Goal: Task Accomplishment & Management: Complete application form

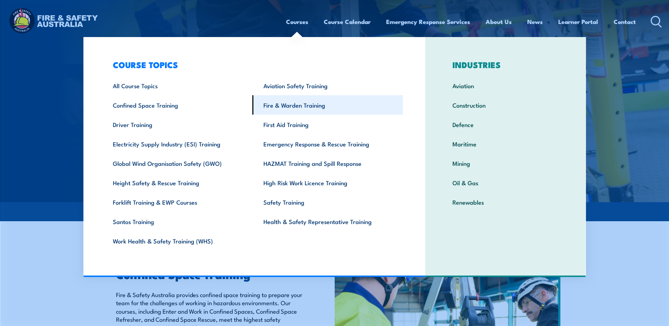
click at [293, 106] on link "Fire & Warden Training" at bounding box center [327, 104] width 150 height 19
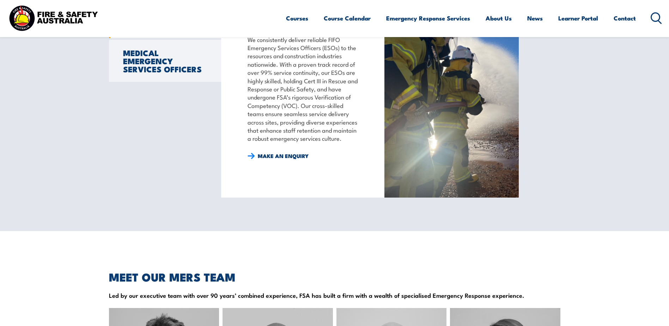
scroll to position [634, 0]
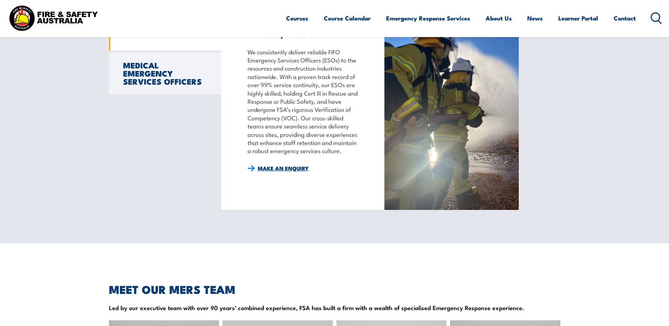
click at [284, 172] on link "MAKE AN ENQUIRY" at bounding box center [277, 168] width 61 height 8
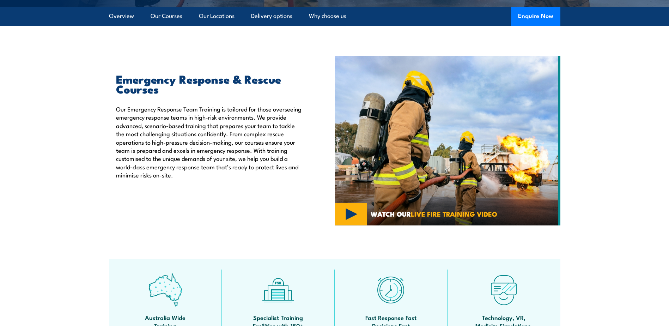
scroll to position [211, 0]
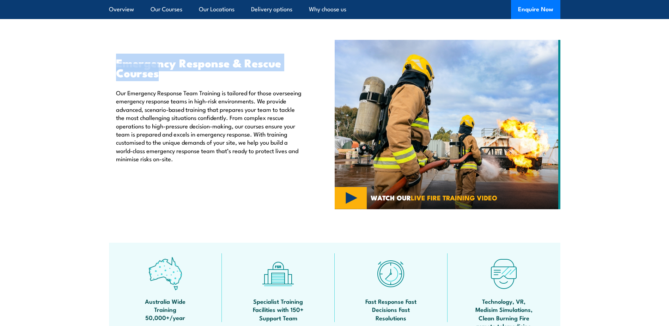
drag, startPoint x: 116, startPoint y: 63, endPoint x: 173, endPoint y: 74, distance: 58.5
click at [173, 74] on div "Emergency Response & Rescue Courses Our Emergency Response Team Training is tai…" at bounding box center [205, 109] width 193 height 105
copy h2 "Emergency Response & Rescue Courses"
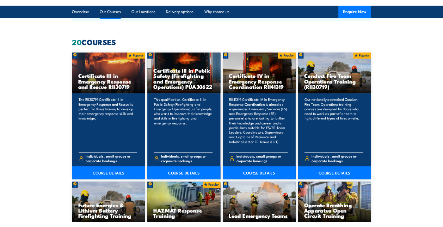
scroll to position [524, 0]
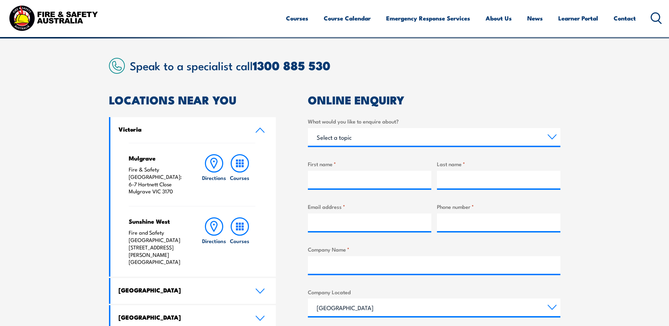
scroll to position [176, 0]
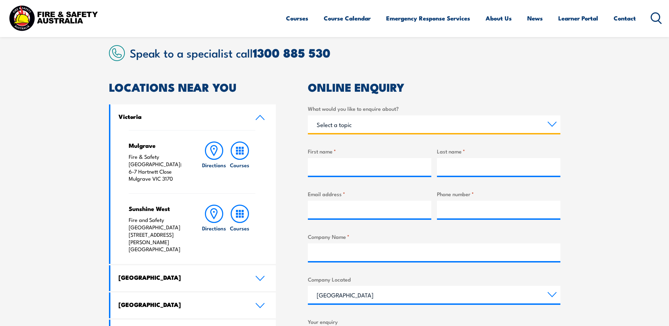
click at [358, 122] on select "Select a topic Training Emergency Response Services General Enquiry" at bounding box center [434, 124] width 252 height 18
select select "Training"
click at [308, 115] on select "Select a topic Training Emergency Response Services General Enquiry" at bounding box center [434, 124] width 252 height 18
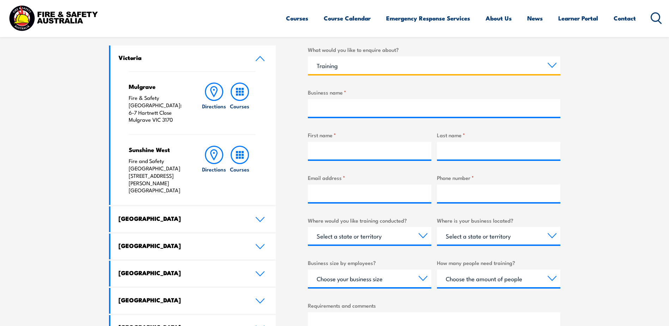
scroll to position [282, 0]
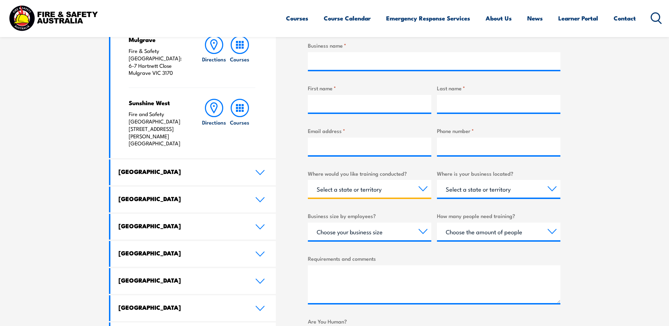
click at [424, 191] on select "Select a state or territory Nationally - multiple locations [GEOGRAPHIC_DATA] […" at bounding box center [369, 189] width 123 height 18
select select "VIC"
click at [308, 180] on select "Select a state or territory Nationally - multiple locations [GEOGRAPHIC_DATA] […" at bounding box center [369, 189] width 123 height 18
click at [505, 187] on select "Select a state or territory [GEOGRAPHIC_DATA] [GEOGRAPHIC_DATA] [GEOGRAPHIC_DAT…" at bounding box center [498, 189] width 123 height 18
select select "VIC"
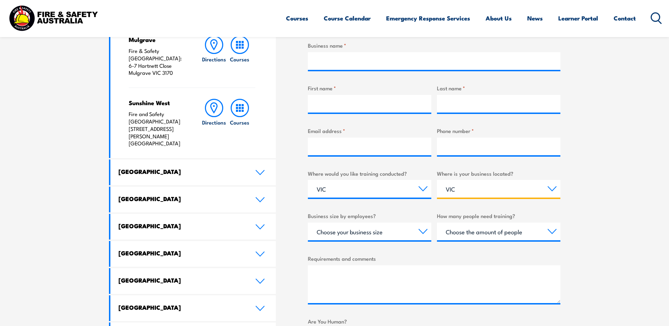
click at [437, 180] on select "Select a state or territory QLD NSW VIC SA ACT WA TAS NT" at bounding box center [498, 189] width 123 height 18
click at [383, 229] on select "Choose your business size 1 to 19 20 to 199 200+" at bounding box center [369, 231] width 123 height 18
select select "1 to 19"
click at [308, 222] on select "Choose your business size 1 to 19 20 to 199 200+" at bounding box center [369, 231] width 123 height 18
click at [460, 232] on select "Choose the amount of people 1 to 4 5 to 19 20+" at bounding box center [498, 231] width 123 height 18
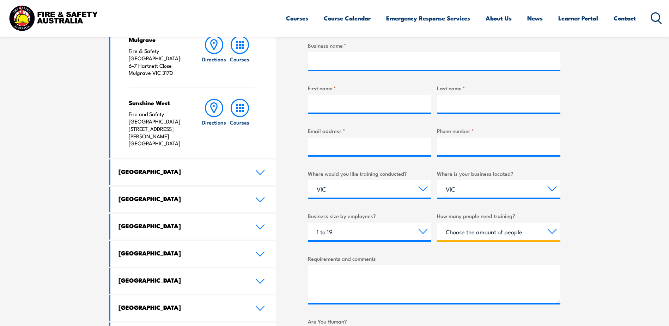
select select "1 to 4"
click at [437, 222] on select "Choose the amount of people 1 to 4 5 to 19 20+" at bounding box center [498, 231] width 123 height 18
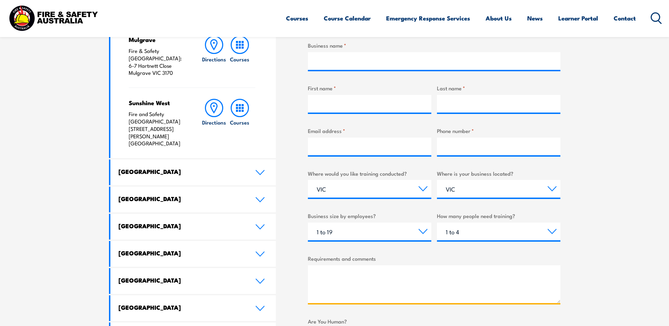
click at [366, 276] on textarea "Requirements and comments" at bounding box center [434, 284] width 252 height 38
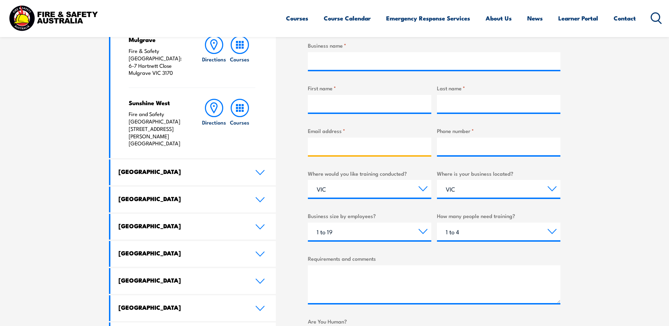
click at [354, 145] on input "Email address *" at bounding box center [369, 146] width 123 height 18
type input "melissa@omsolar.au"
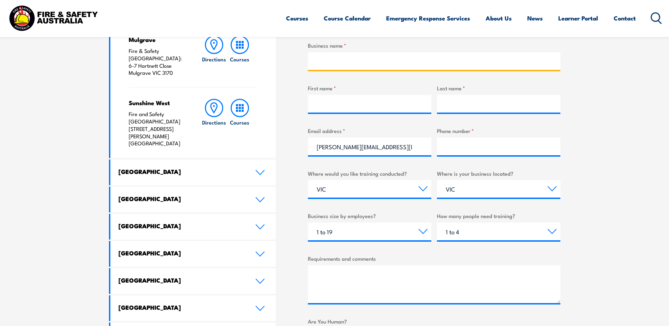
type input "O&M Solar Pty Ltd"
type input "Melissa"
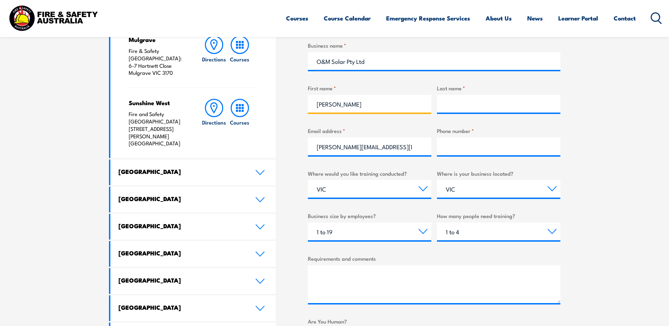
type input "Jardine"
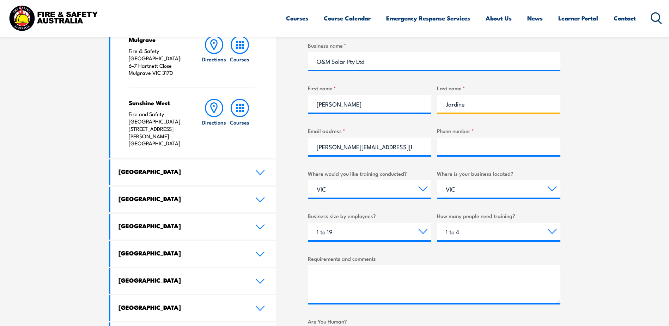
type input "0433340901"
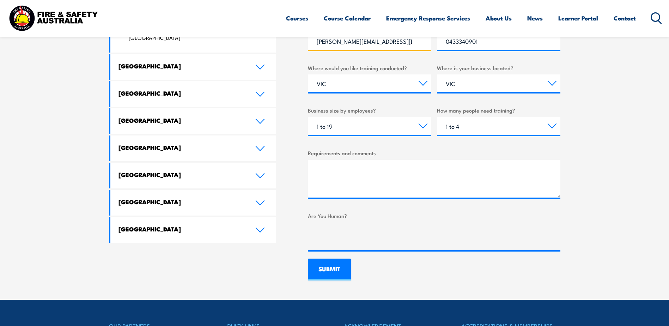
scroll to position [388, 0]
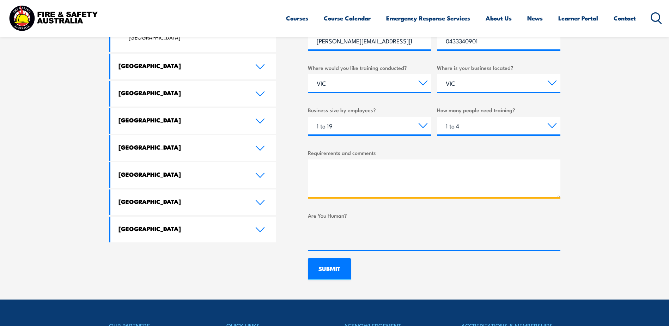
click at [341, 180] on textarea "Requirements and comments" at bounding box center [434, 178] width 252 height 38
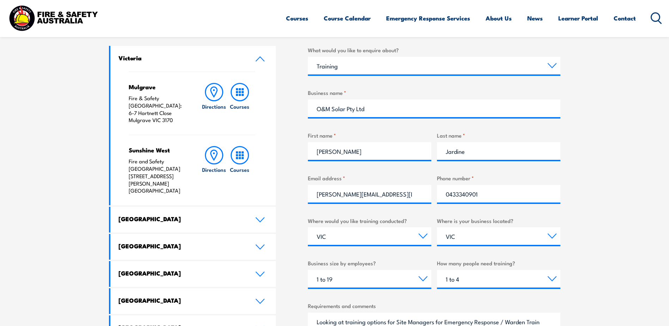
scroll to position [252, 0]
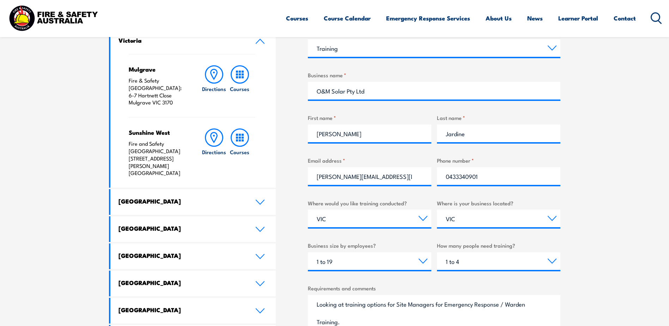
click at [500, 307] on textarea "Looking at training options for Site Managers for Emergency Response / Warden T…" at bounding box center [434, 314] width 252 height 38
click at [317, 321] on textarea "Looking at training options for Site Managers for Emergency Response and Warden…" at bounding box center [434, 314] width 252 height 38
click at [369, 318] on textarea "Looking at training options for Site Managers for Emergency Response and Warden…" at bounding box center [434, 314] width 252 height 38
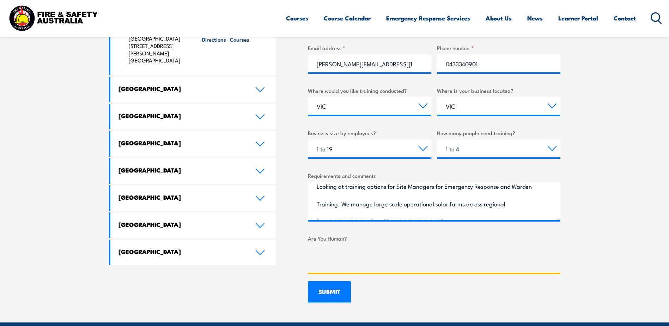
scroll to position [0, 0]
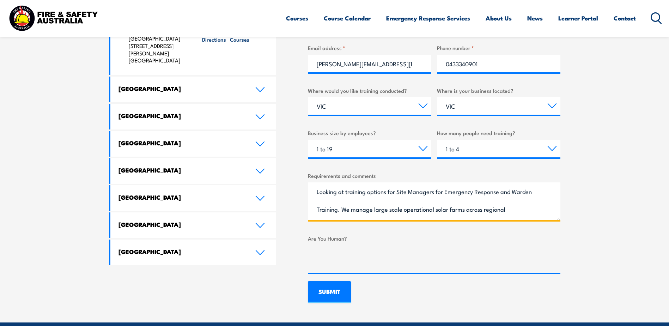
click at [340, 209] on textarea "Looking at training options for Site Managers for Emergency Response and Warden…" at bounding box center [434, 201] width 252 height 38
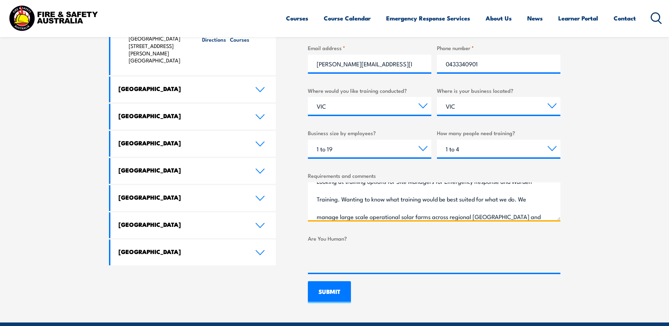
scroll to position [15, 0]
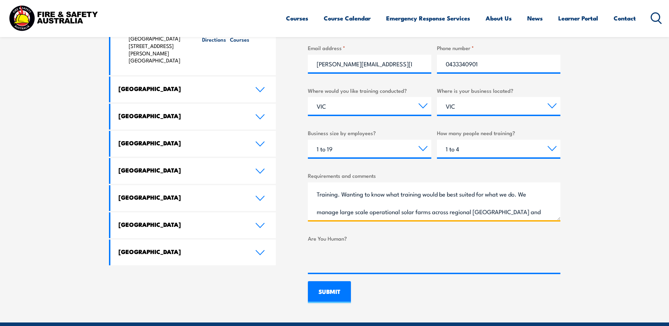
click at [517, 210] on textarea "Looking at training options for Site Managers for Emergency Response and Warden…" at bounding box center [434, 201] width 252 height 38
type textarea "Looking at training options for Site Managers for Emergency Response and Warden…"
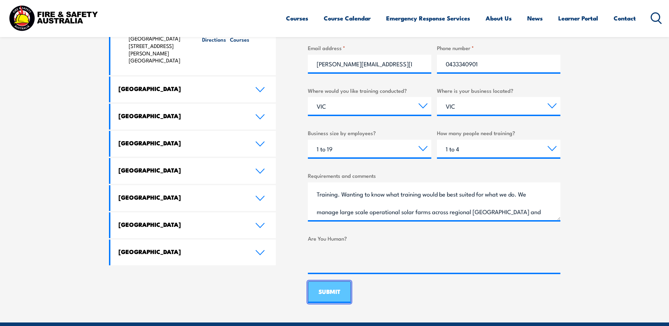
click at [331, 289] on input "SUBMIT" at bounding box center [329, 292] width 43 height 22
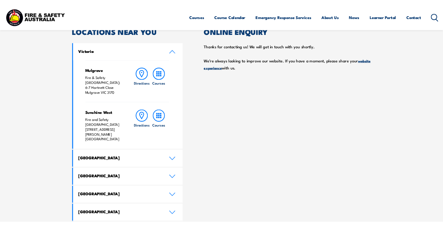
scroll to position [203, 0]
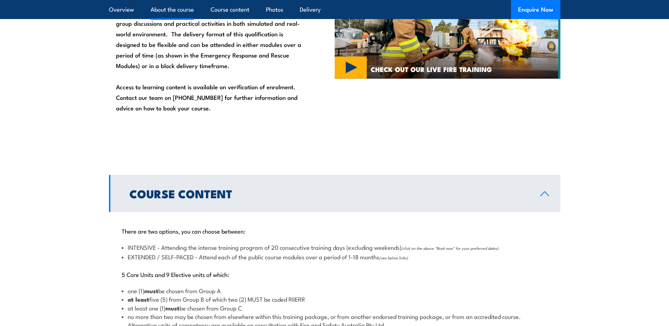
scroll to position [634, 0]
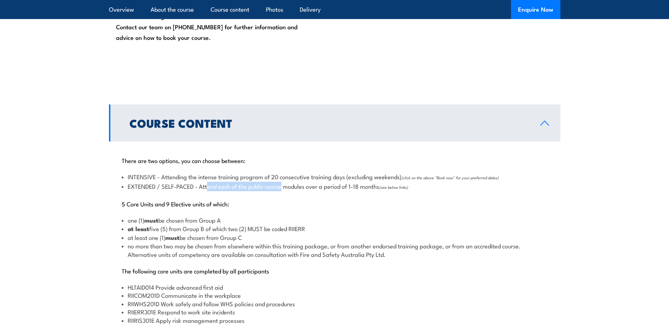
drag, startPoint x: 208, startPoint y: 188, endPoint x: 284, endPoint y: 186, distance: 76.5
click at [284, 186] on li "EXTENDED / SELF-PACED - Attend each of the public course modules over a period …" at bounding box center [335, 186] width 426 height 9
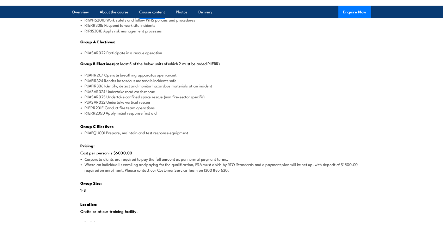
scroll to position [910, 0]
